Goal: Task Accomplishment & Management: Use online tool/utility

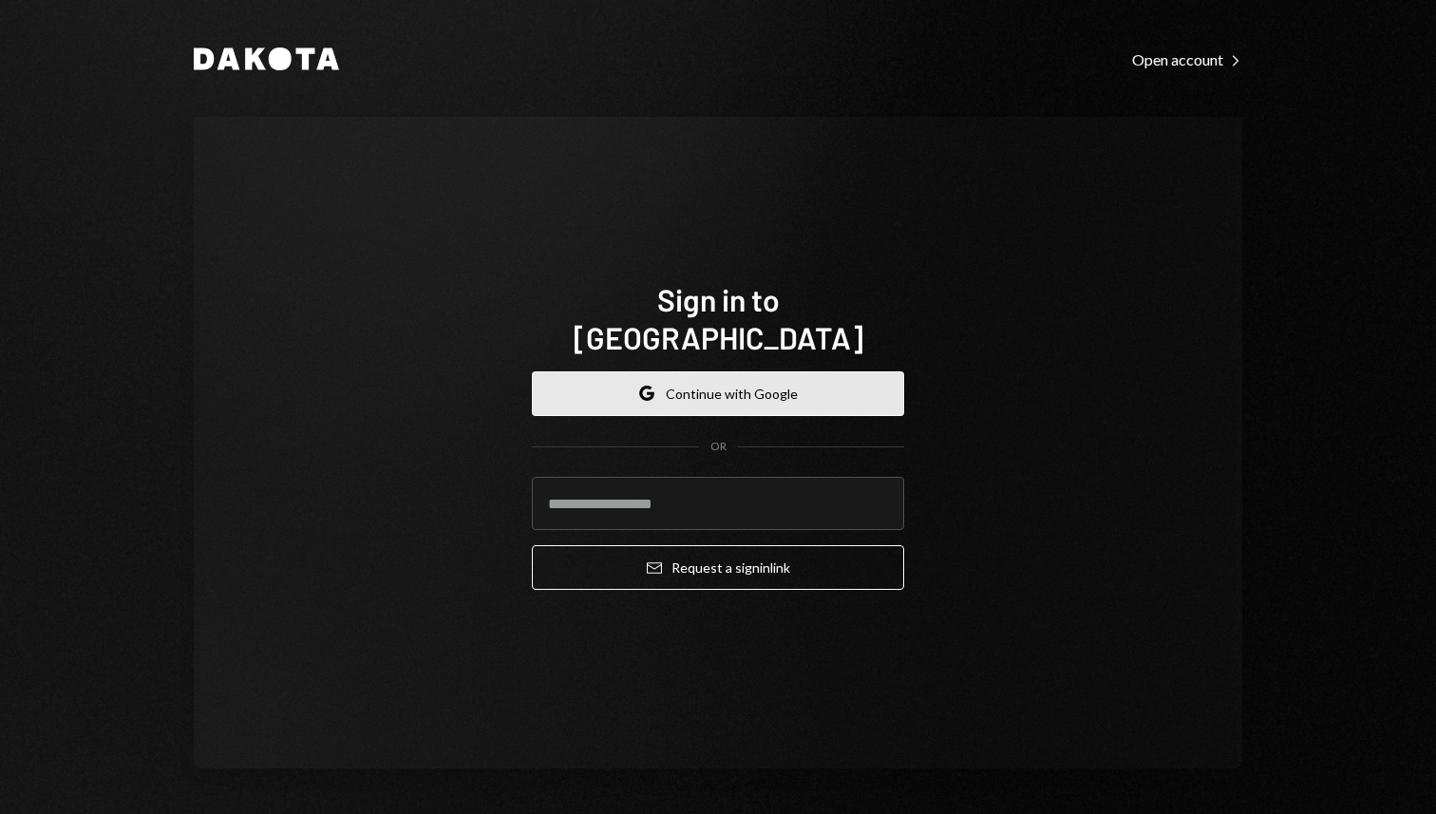
click at [815, 383] on button "Google Continue with Google" at bounding box center [718, 393] width 372 height 45
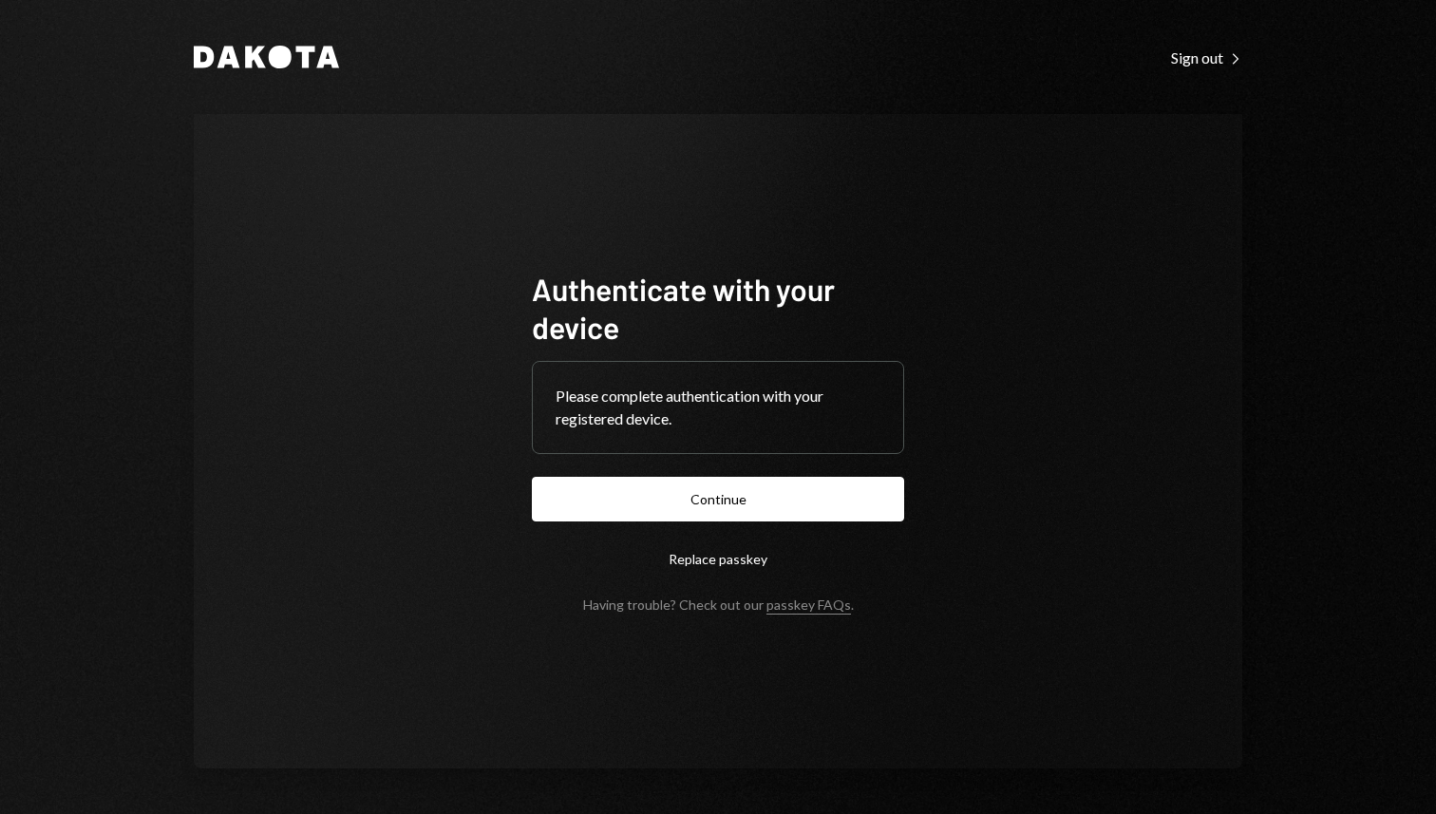
click at [931, 241] on div "Authenticate with your device Please complete authentication with your register…" at bounding box center [718, 441] width 1049 height 655
click at [794, 491] on button "Continue" at bounding box center [718, 499] width 372 height 45
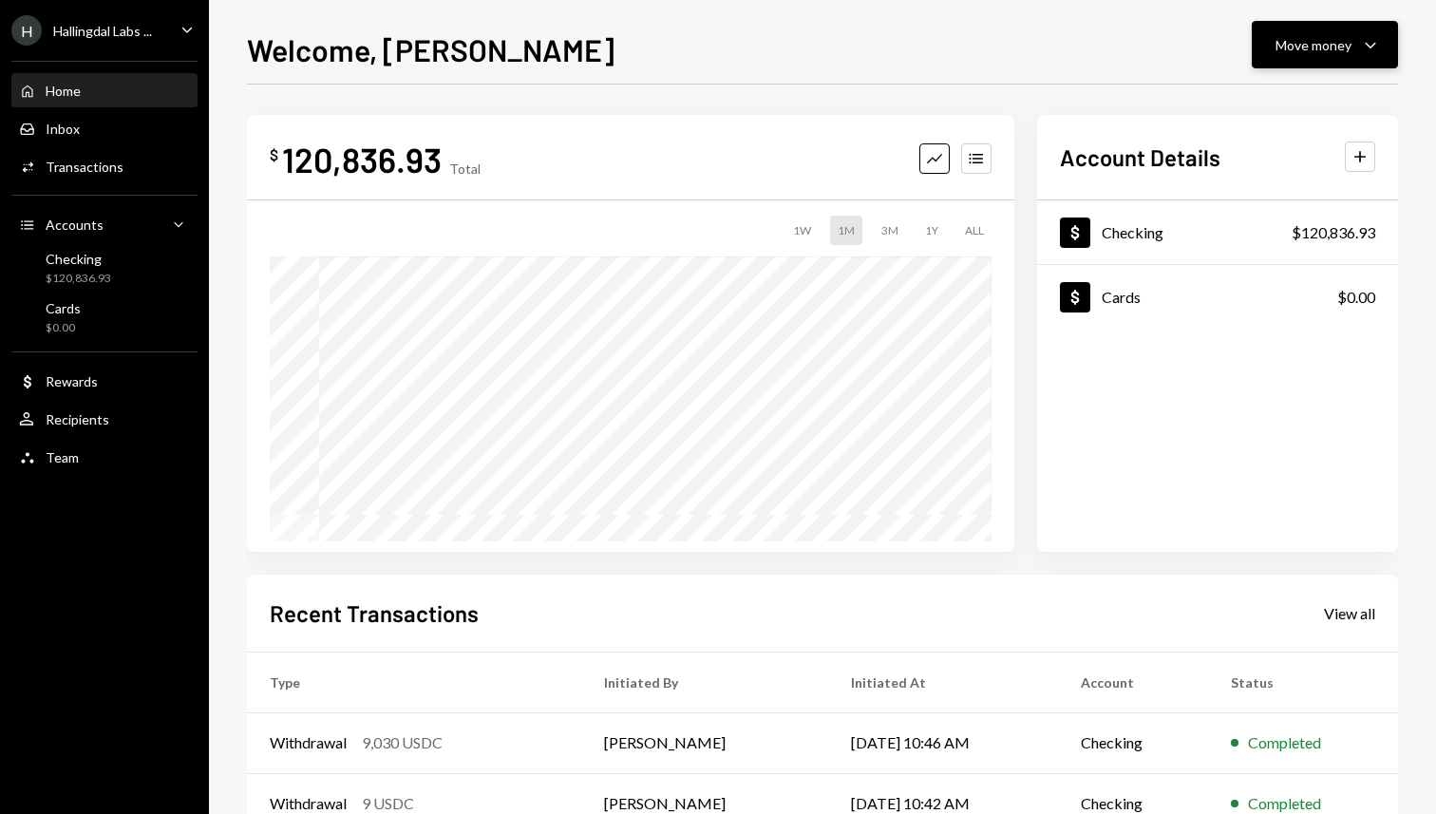
click at [1285, 51] on div "Move money" at bounding box center [1314, 45] width 76 height 20
click at [1243, 104] on div "Send" at bounding box center [1310, 102] width 139 height 20
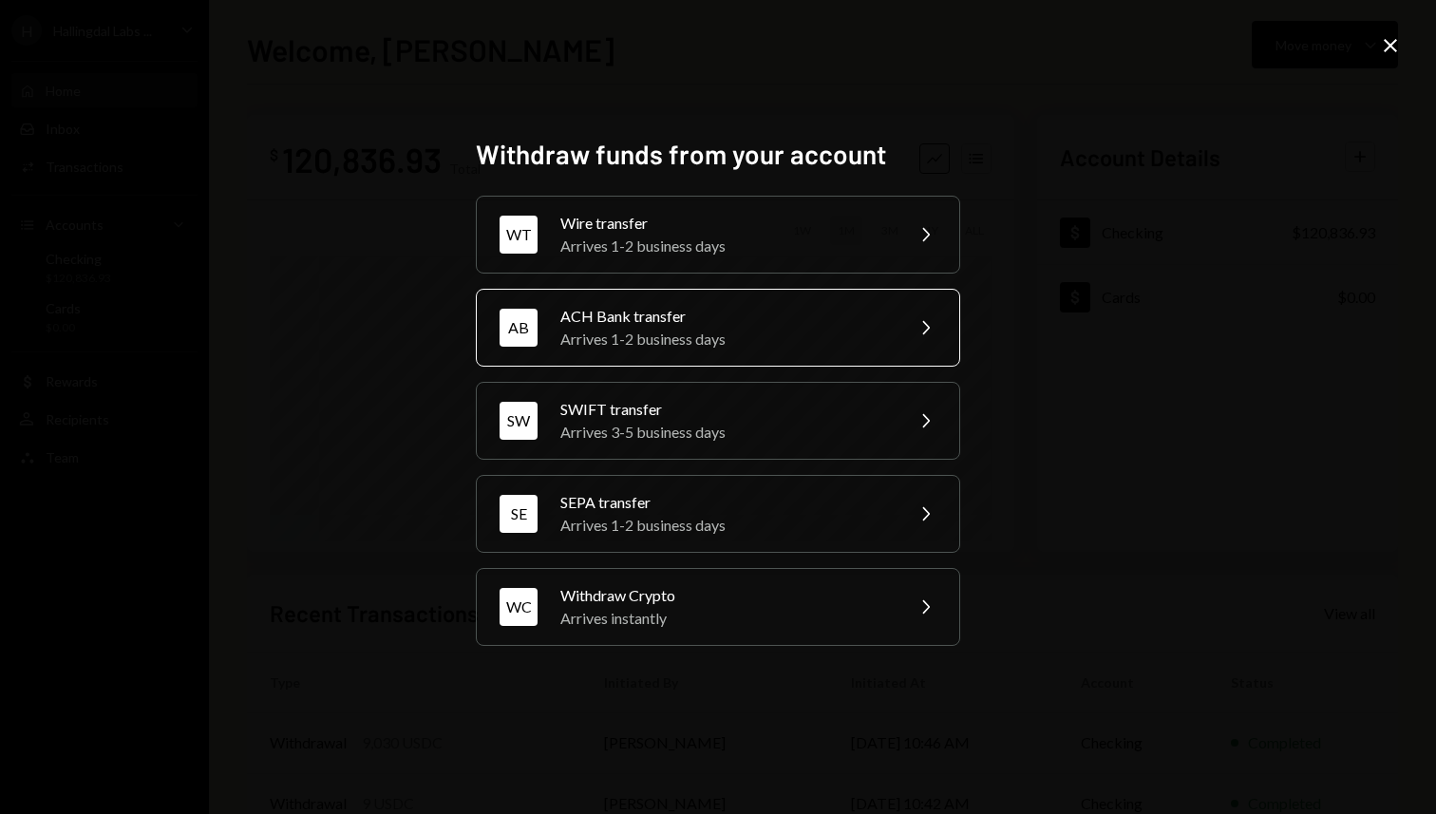
click at [787, 355] on div "AB ACH Bank transfer Arrives 1-2 business days Chevron Right" at bounding box center [718, 328] width 484 height 78
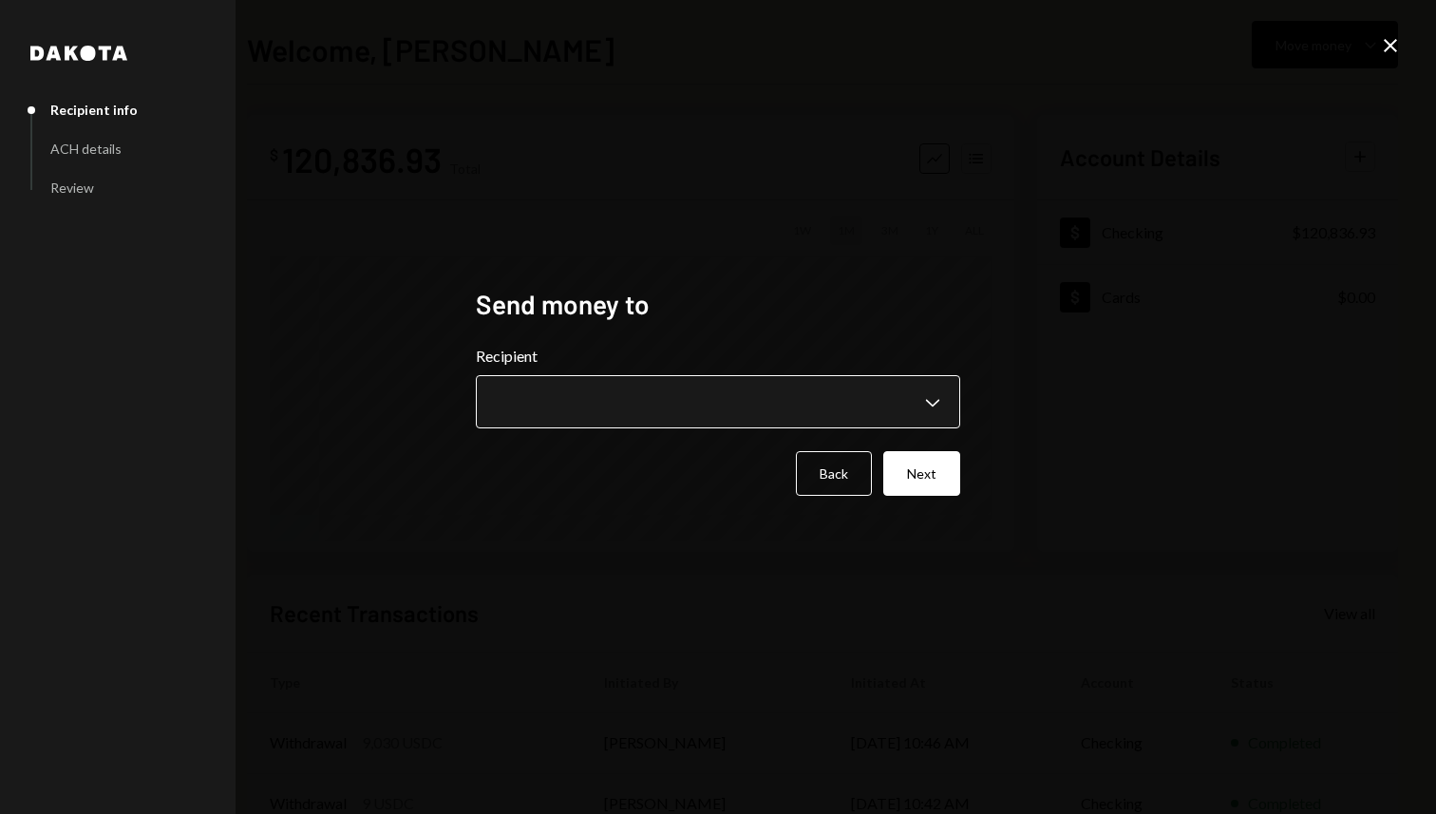
click at [691, 409] on body "**********" at bounding box center [718, 407] width 1436 height 814
